Goal: Find specific page/section: Find specific page/section

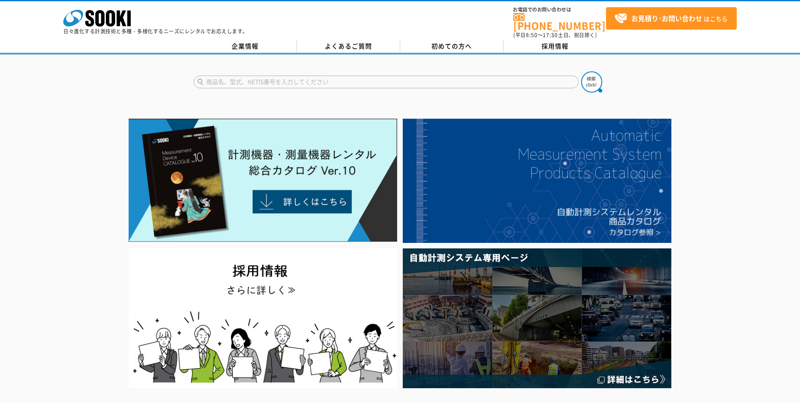
click at [265, 76] on input "text" at bounding box center [386, 82] width 385 height 13
type input "地中レーダ"
click at [581, 71] on button at bounding box center [591, 81] width 21 height 21
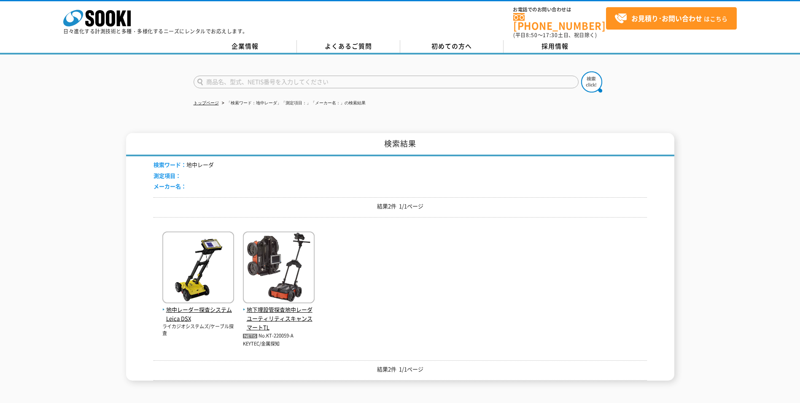
click at [223, 78] on input "text" at bounding box center [386, 82] width 385 height 13
type input "900MHｚアンテナ"
click at [581, 71] on button at bounding box center [591, 81] width 21 height 21
